Goal: Navigation & Orientation: Find specific page/section

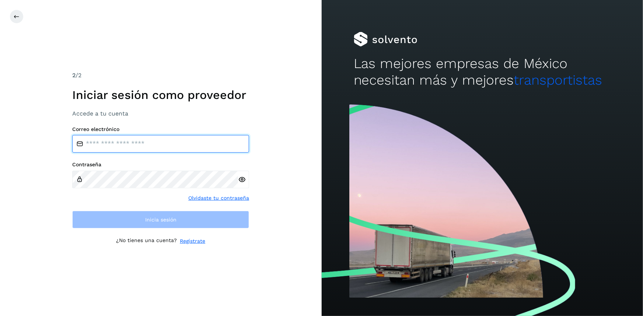
click at [144, 152] on input "email" at bounding box center [160, 144] width 177 height 18
type input "**********"
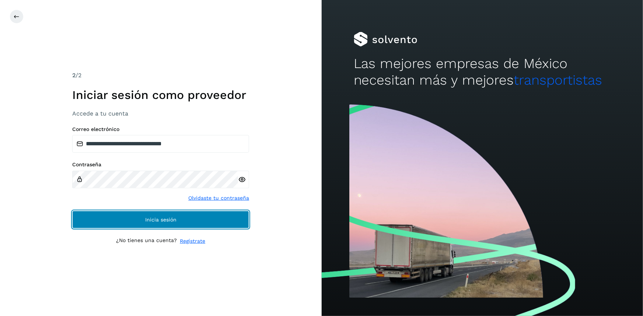
click at [167, 228] on button "Inicia sesión" at bounding box center [160, 220] width 177 height 18
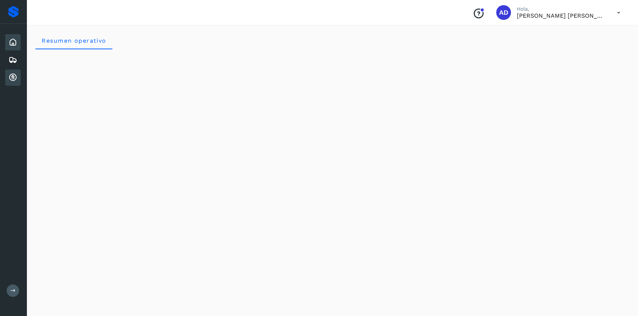
click at [18, 84] on div "Cuentas por cobrar" at bounding box center [12, 78] width 15 height 16
